Goal: Find specific page/section: Find specific page/section

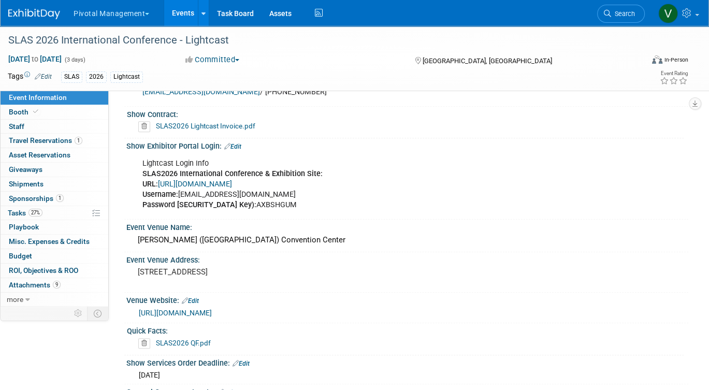
click at [183, 13] on link "Events" at bounding box center [183, 13] width 38 height 26
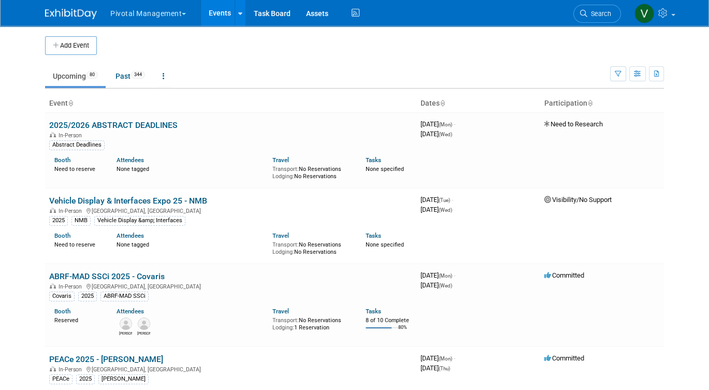
scroll to position [2306, 0]
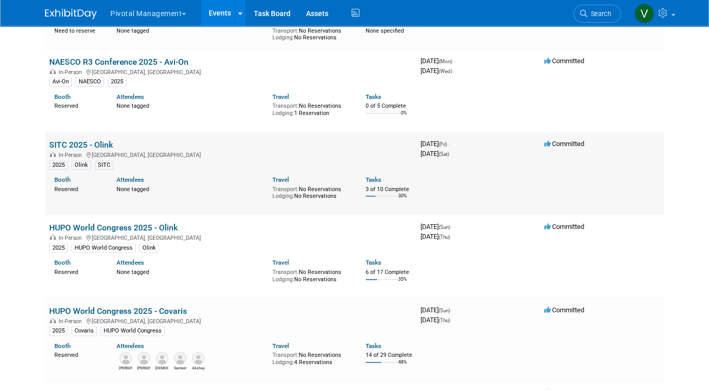
click at [78, 150] on link "SITC 2025 - Olink" at bounding box center [81, 145] width 64 height 10
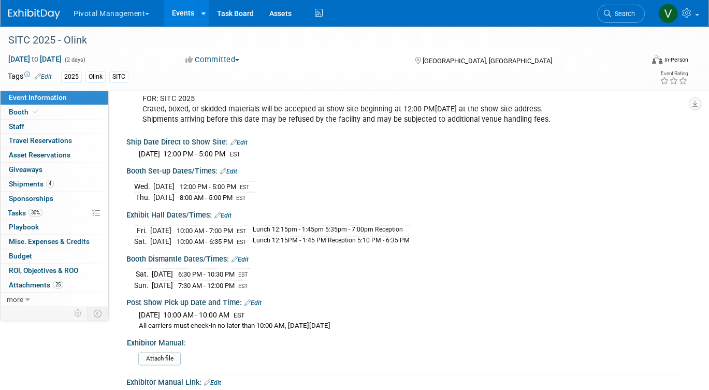
scroll to position [1391, 0]
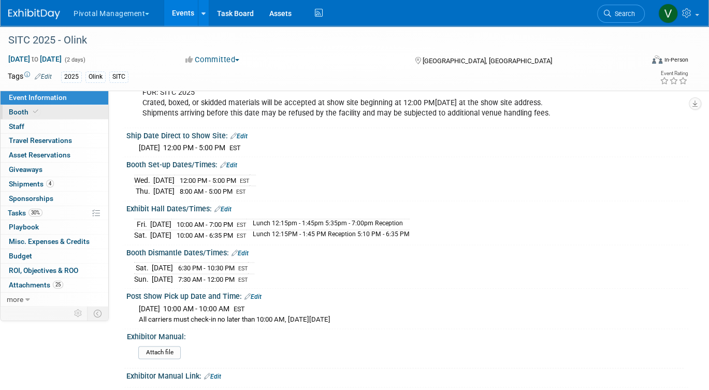
click at [18, 114] on span "Booth" at bounding box center [25, 112] width 32 height 8
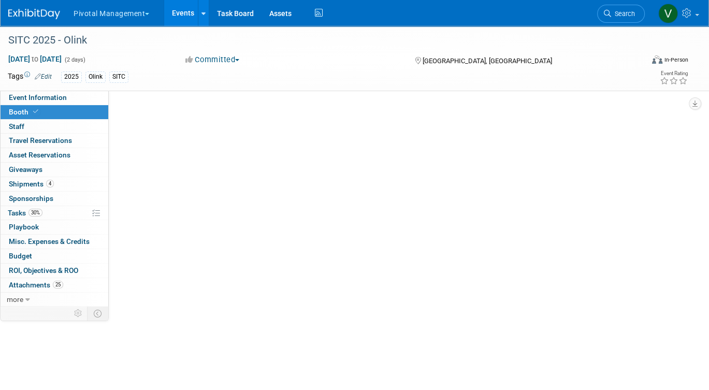
scroll to position [0, 0]
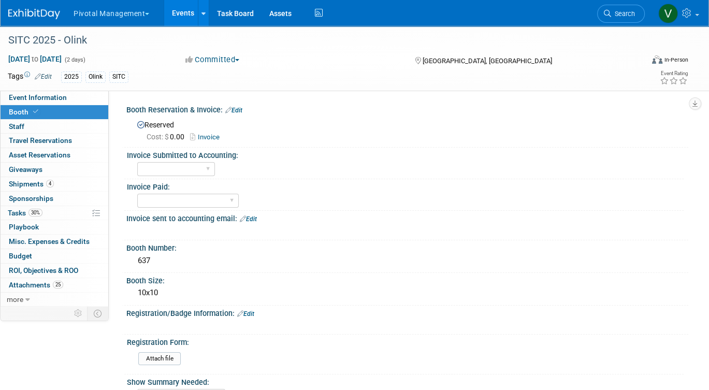
click at [181, 10] on link "Events" at bounding box center [183, 13] width 38 height 26
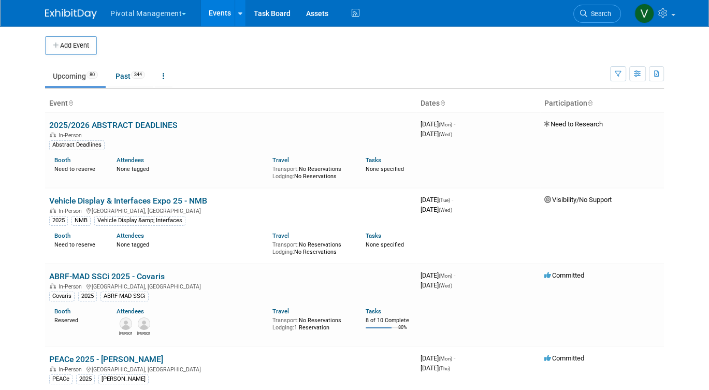
scroll to position [2388, 0]
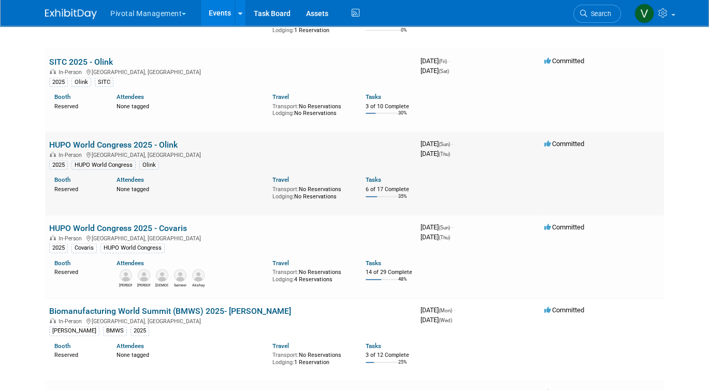
click at [80, 150] on link "HUPO World Congress 2025 - Olink" at bounding box center [113, 145] width 128 height 10
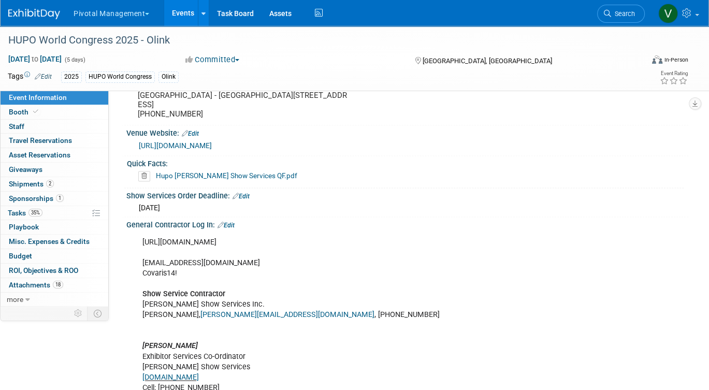
scroll to position [1296, 0]
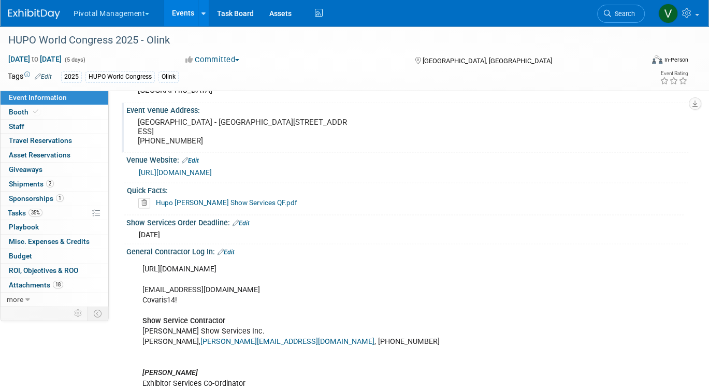
click at [150, 121] on pre "[GEOGRAPHIC_DATA] - [GEOGRAPHIC_DATA][STREET_ADDRESS] [PHONE_NUMBER]" at bounding box center [243, 132] width 211 height 28
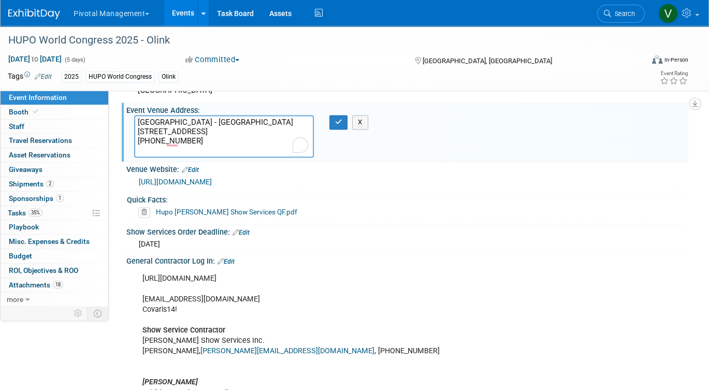
drag, startPoint x: 136, startPoint y: 116, endPoint x: 215, endPoint y: 120, distance: 79.3
click at [215, 120] on textarea "[GEOGRAPHIC_DATA] - [GEOGRAPHIC_DATA][STREET_ADDRESS] [PHONE_NUMBER]" at bounding box center [224, 136] width 180 height 42
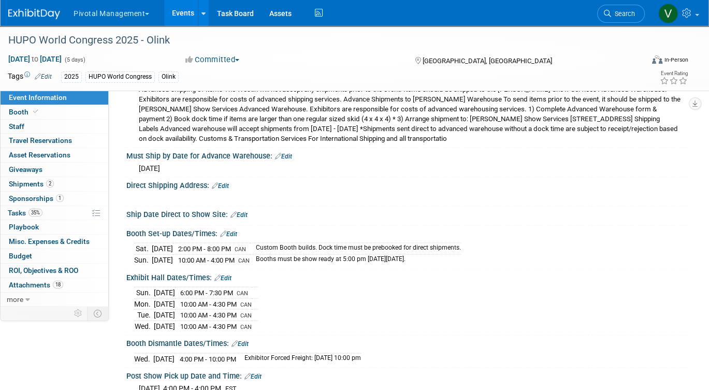
scroll to position [1884, 0]
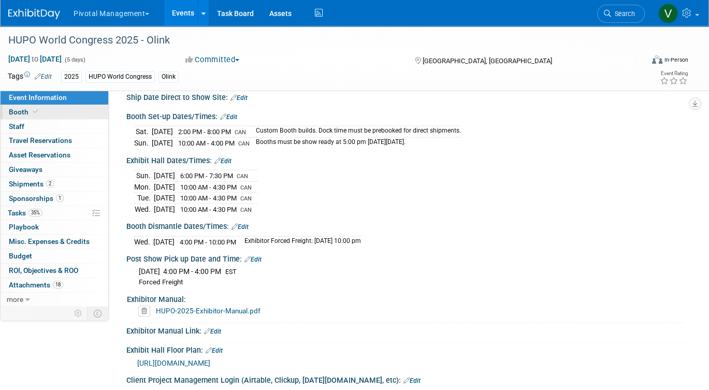
click at [86, 109] on link "Booth" at bounding box center [55, 112] width 108 height 14
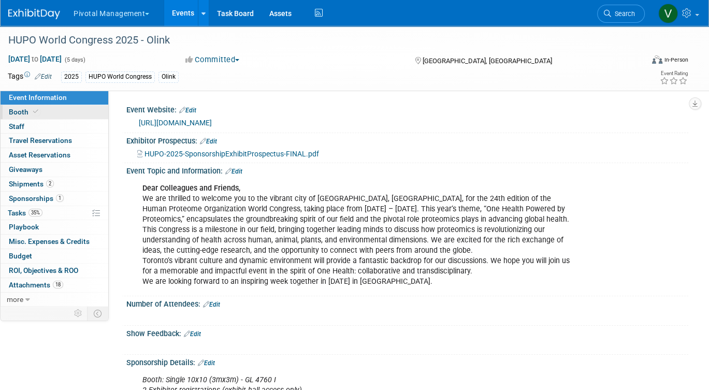
select select "Yes"
